Goal: Task Accomplishment & Management: Manage account settings

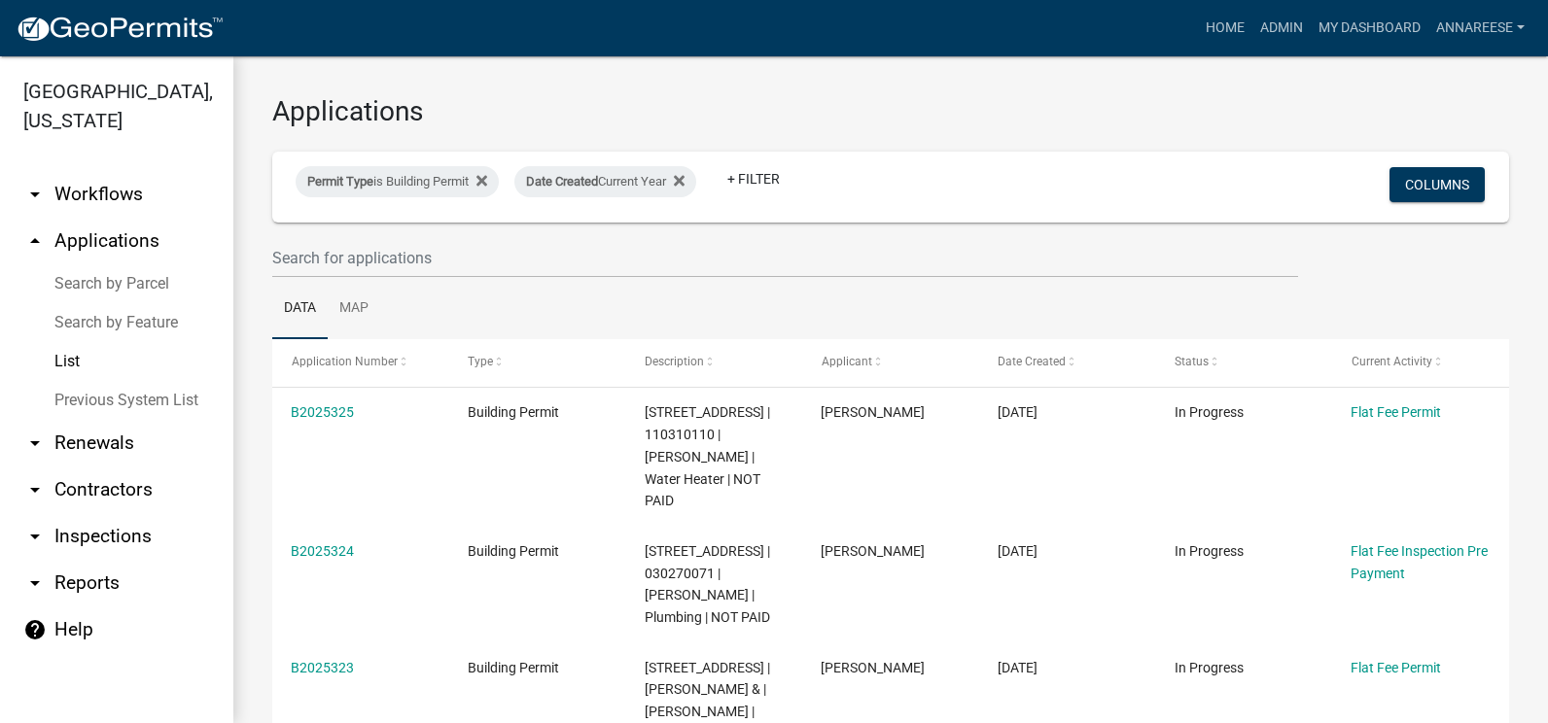
select select "3: 100"
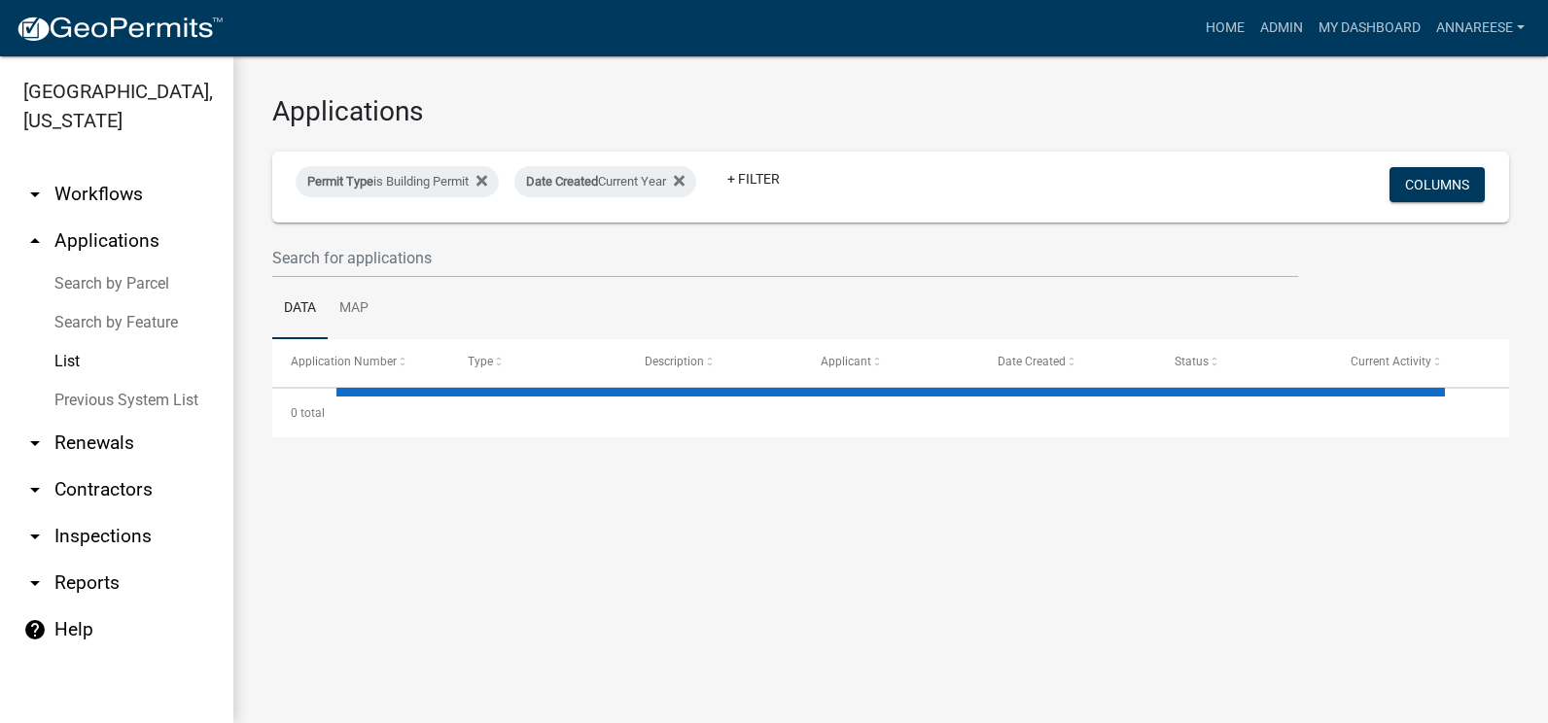
select select "3: 100"
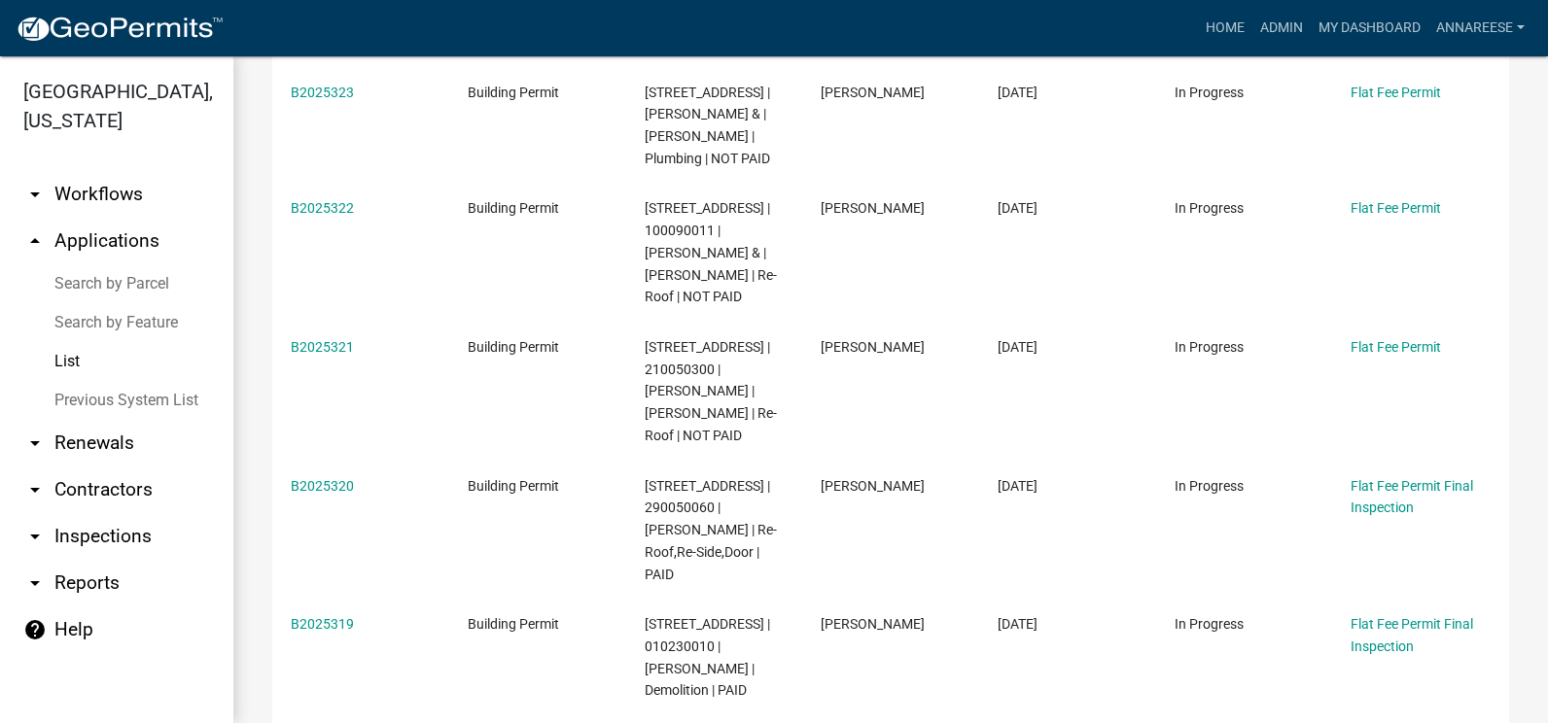
scroll to position [583, 0]
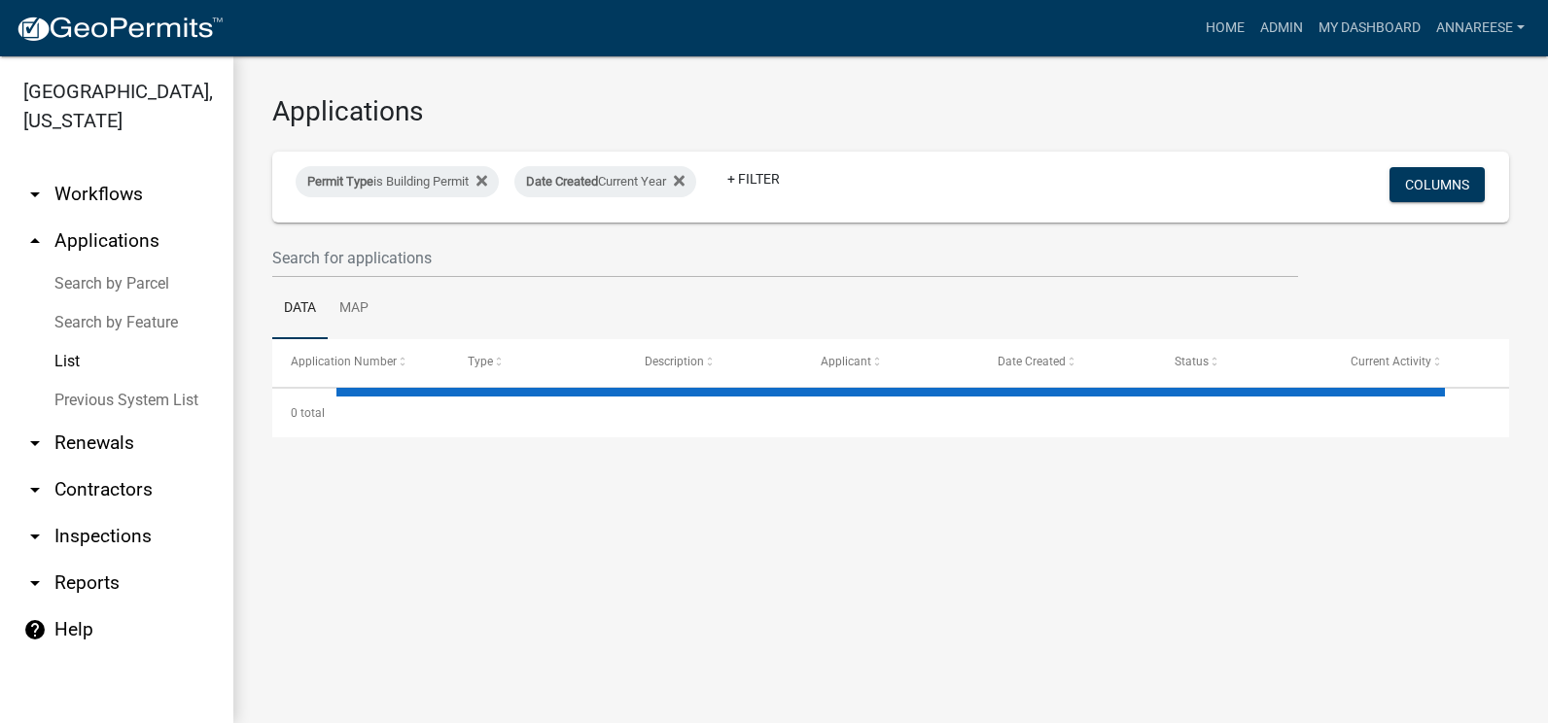
select select "3: 100"
